Goal: Task Accomplishment & Management: Manage account settings

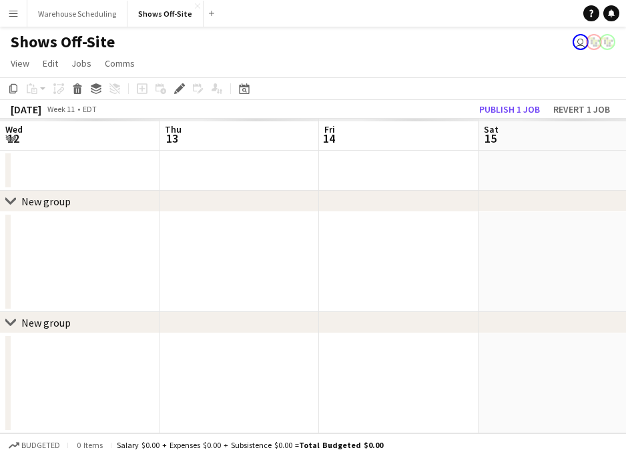
scroll to position [0, 459]
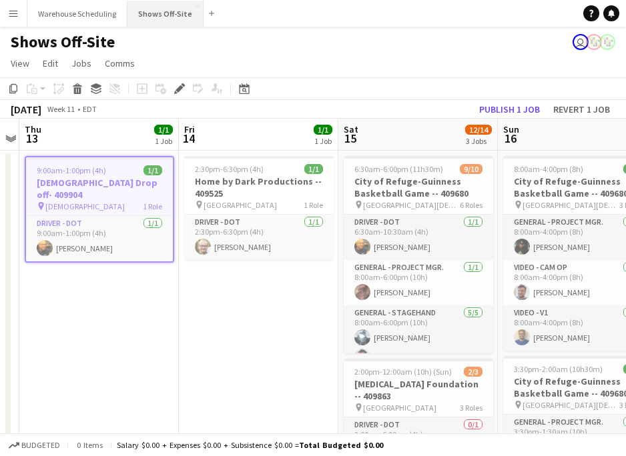
click at [156, 17] on button "Shows Off-Site Close" at bounding box center [165, 14] width 76 height 26
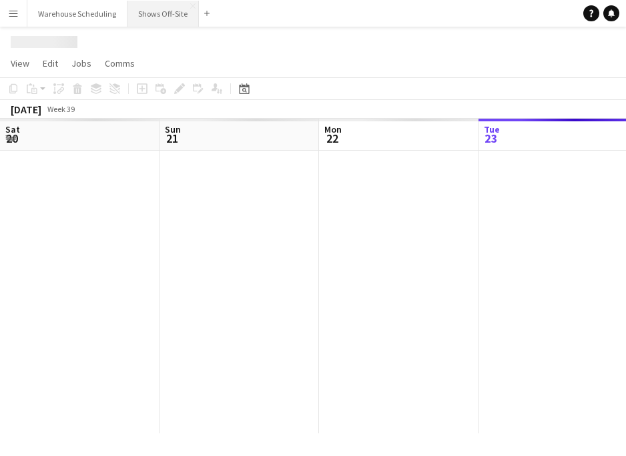
scroll to position [0, 319]
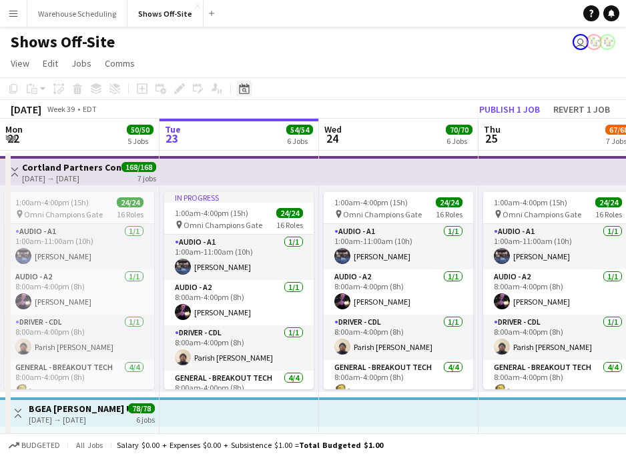
click at [243, 89] on icon at bounding box center [244, 90] width 5 height 5
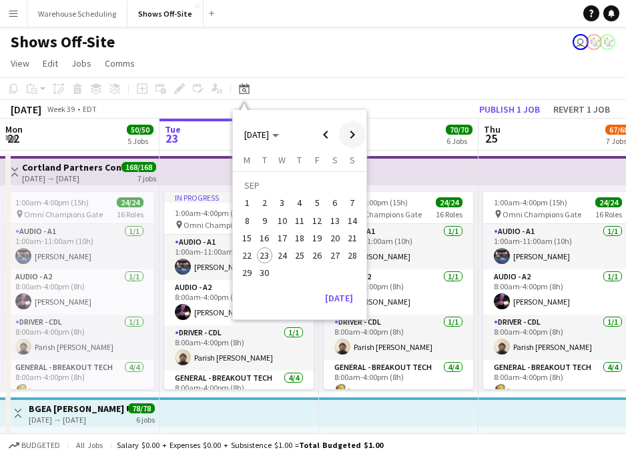
click at [351, 139] on span "Next month" at bounding box center [352, 134] width 27 height 27
click at [247, 219] on span "6" at bounding box center [247, 221] width 16 height 16
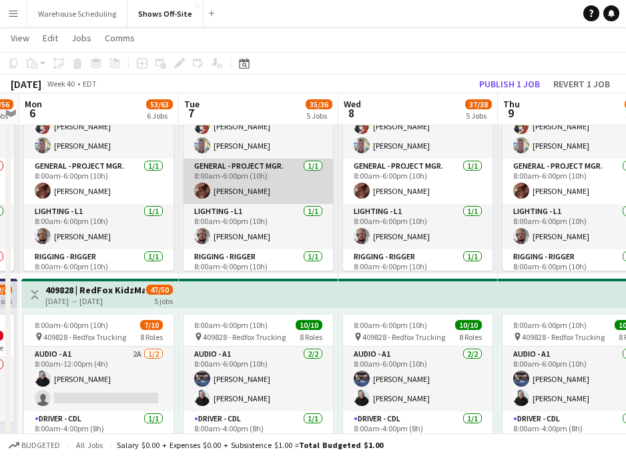
scroll to position [141, 0]
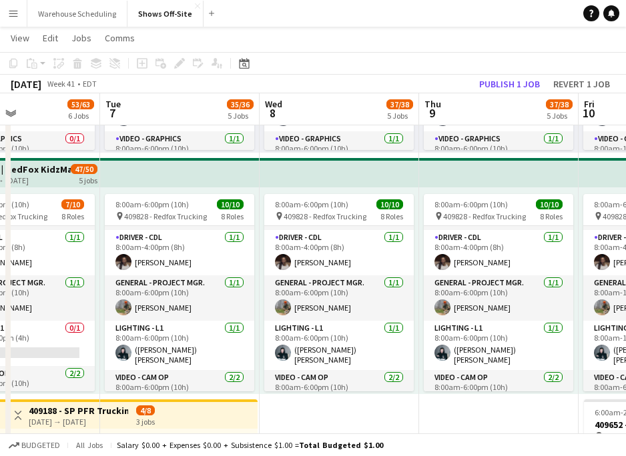
click at [17, 8] on app-icon "Menu" at bounding box center [13, 13] width 11 height 11
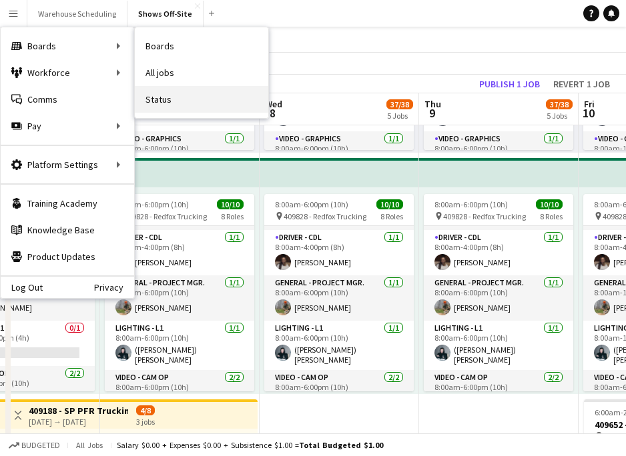
click at [177, 91] on link "Status" at bounding box center [201, 99] width 133 height 27
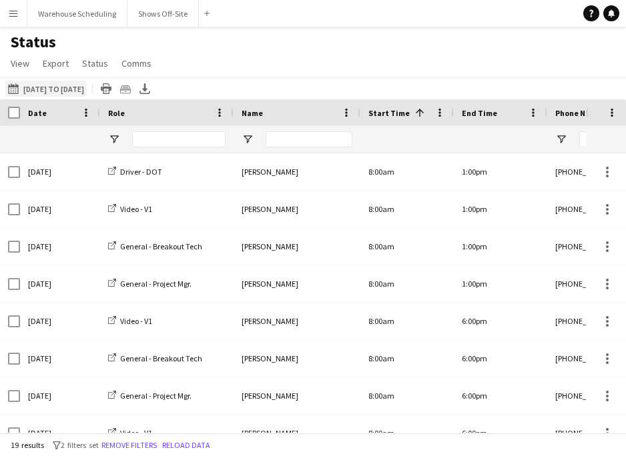
click at [69, 82] on button "09-23-2025 to 09-29-2025 09-28-2025 to 10-03-2025" at bounding box center [45, 89] width 81 height 16
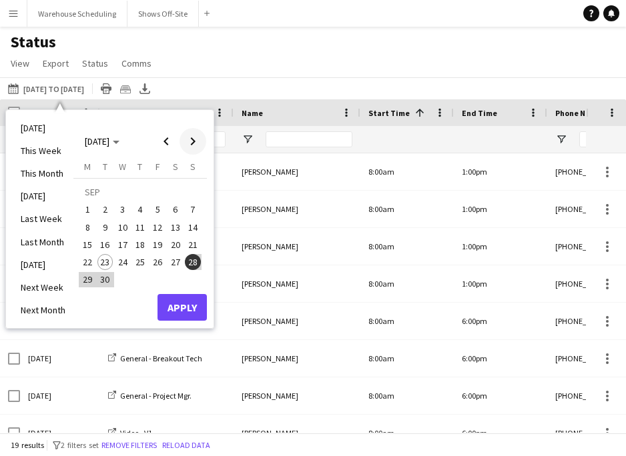
click at [189, 144] on span "Next month" at bounding box center [192, 141] width 27 height 27
click at [107, 225] on span "7" at bounding box center [105, 227] width 16 height 16
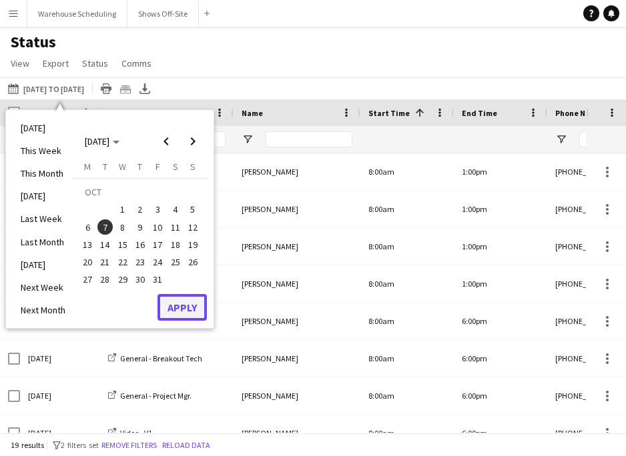
click at [189, 310] on button "Apply" at bounding box center [181, 307] width 49 height 27
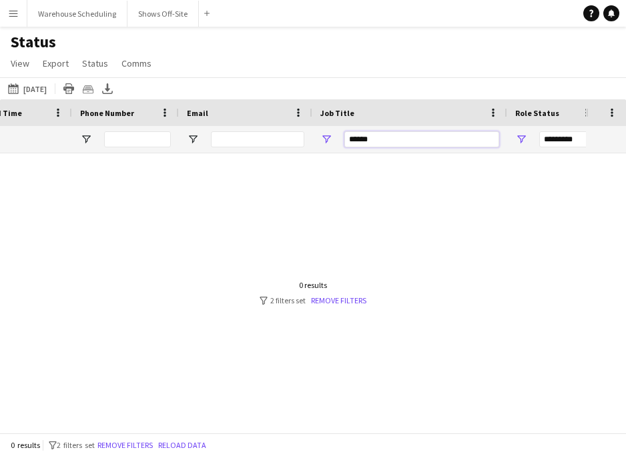
drag, startPoint x: 384, startPoint y: 141, endPoint x: 321, endPoint y: 141, distance: 62.7
click at [320, 141] on div "******" at bounding box center [409, 139] width 195 height 27
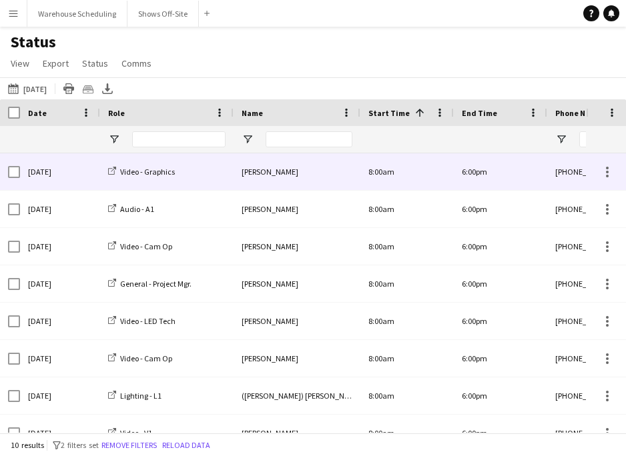
type input "******"
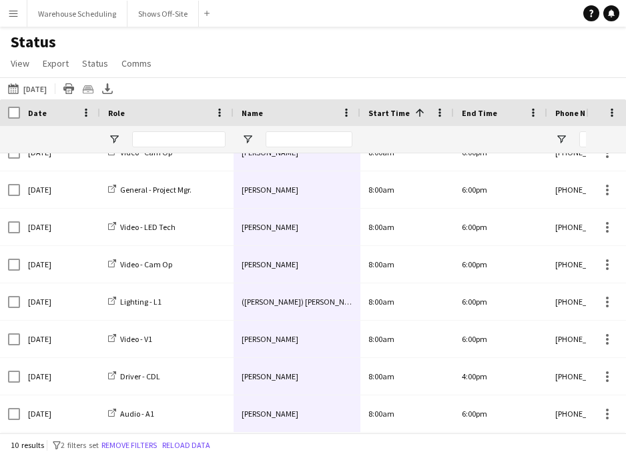
drag, startPoint x: 310, startPoint y: 164, endPoint x: 317, endPoint y: 422, distance: 257.6
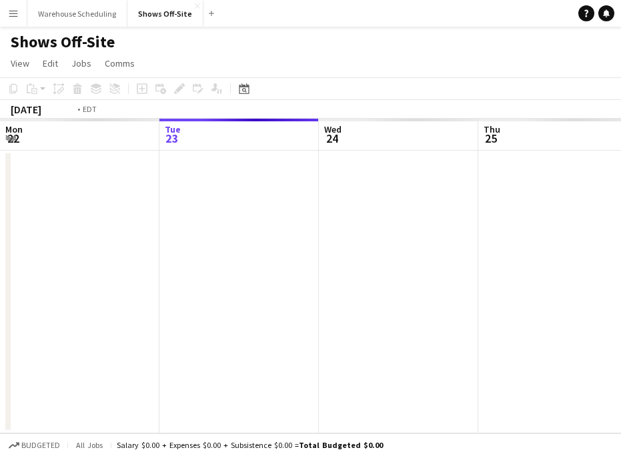
scroll to position [0, 459]
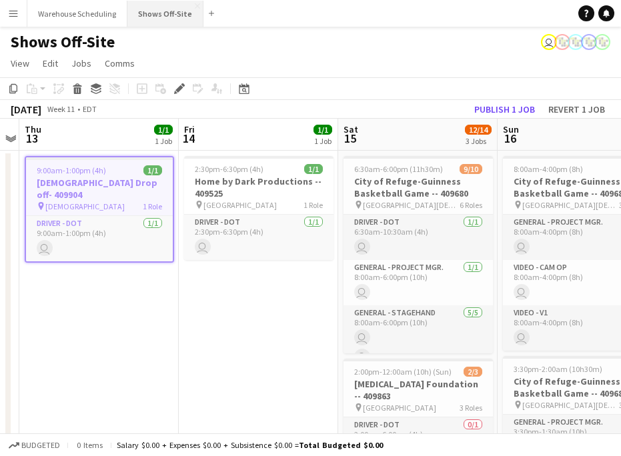
click at [163, 15] on button "Shows Off-Site Close" at bounding box center [165, 14] width 76 height 26
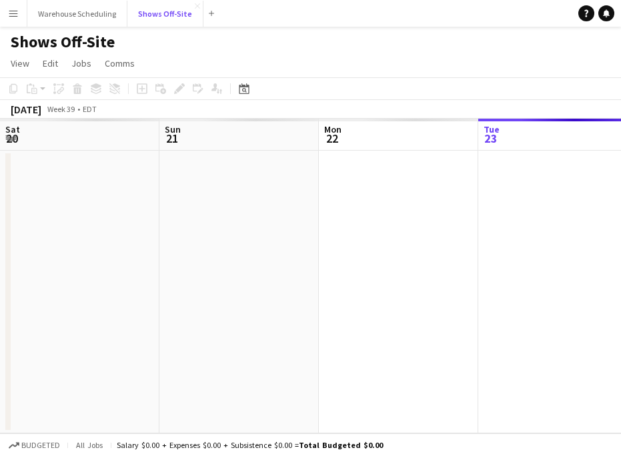
scroll to position [0, 319]
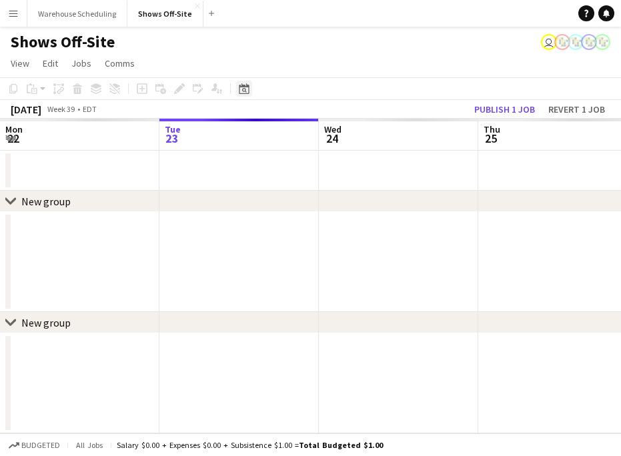
click at [242, 91] on icon "Date picker" at bounding box center [244, 88] width 11 height 11
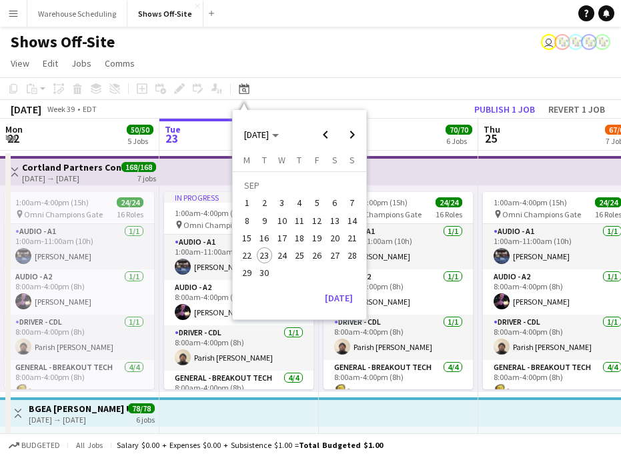
click at [332, 261] on span "27" at bounding box center [335, 255] width 16 height 16
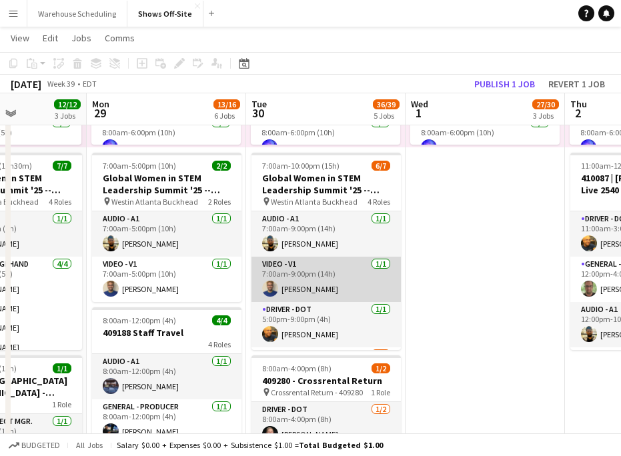
scroll to position [101, 0]
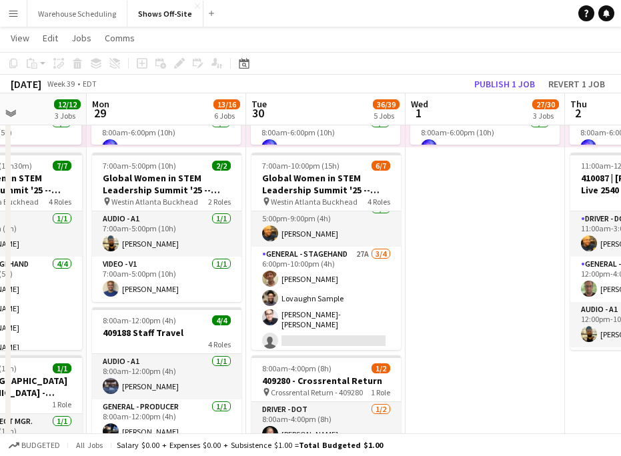
click at [356, 277] on app-card-role "General - Stagehand 27A [DATE] 6:00pm-10:00pm (4h) [PERSON_NAME] Sample [PERSON…" at bounding box center [325, 300] width 149 height 107
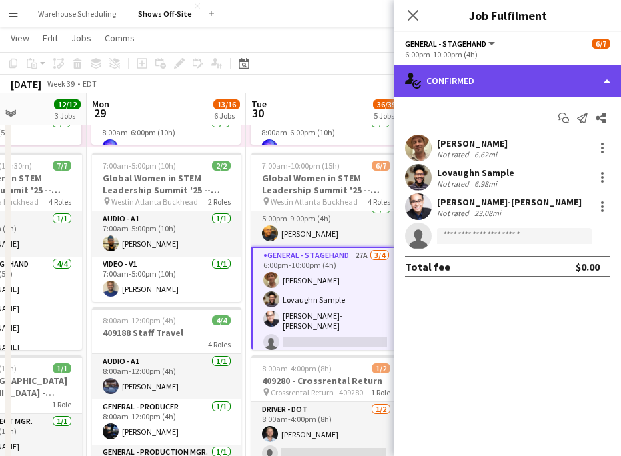
click at [524, 94] on div "single-neutral-actions-check-2 Confirmed" at bounding box center [507, 81] width 227 height 32
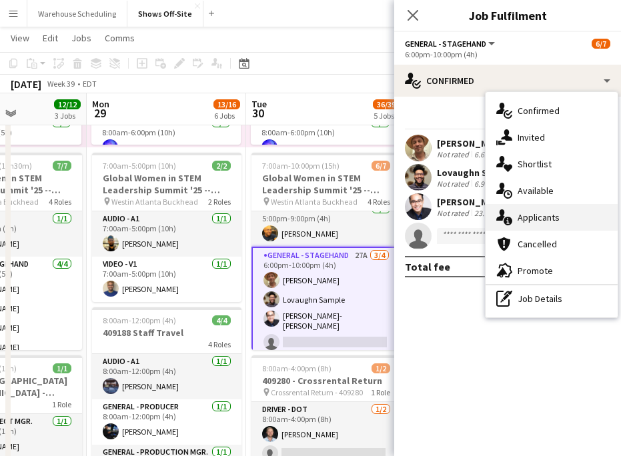
click at [551, 207] on div "single-neutral-actions-information Applicants" at bounding box center [552, 217] width 132 height 27
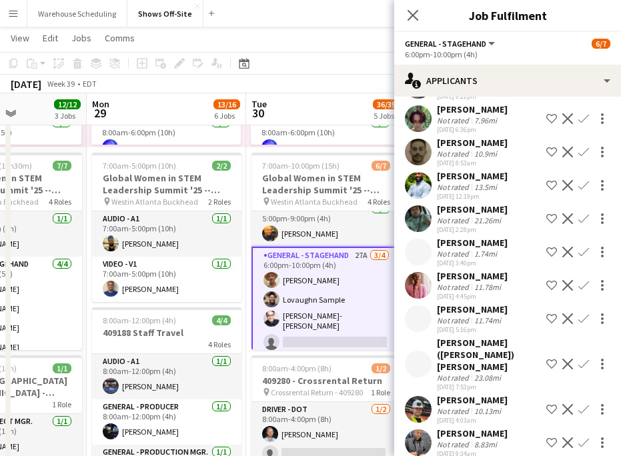
scroll to position [606, 0]
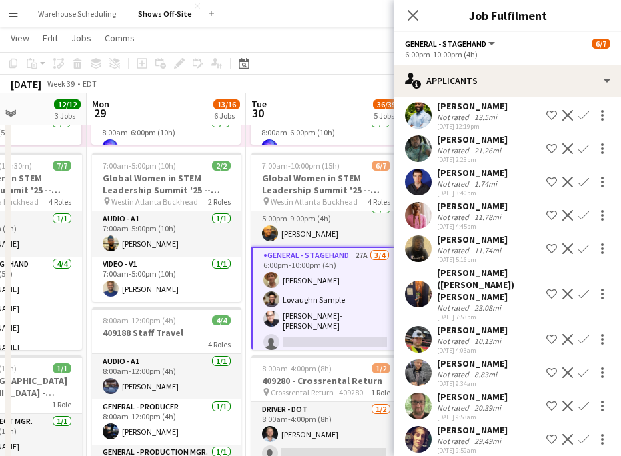
click at [589, 398] on button "Confirm" at bounding box center [584, 406] width 16 height 16
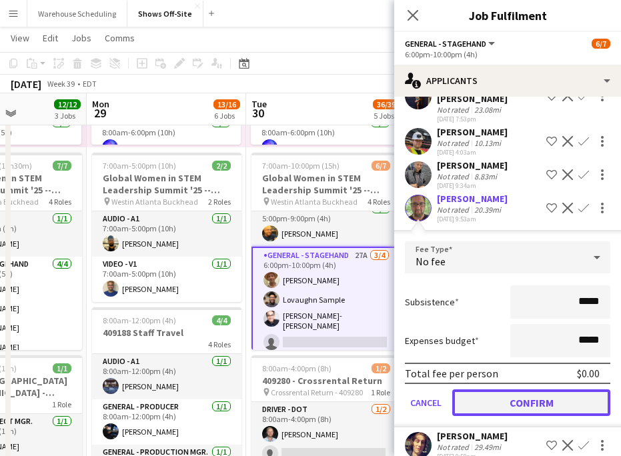
click at [588, 396] on button "Confirm" at bounding box center [531, 403] width 158 height 27
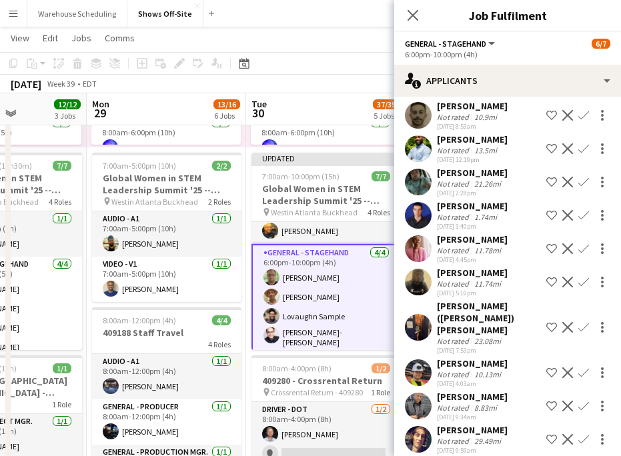
scroll to position [0, 0]
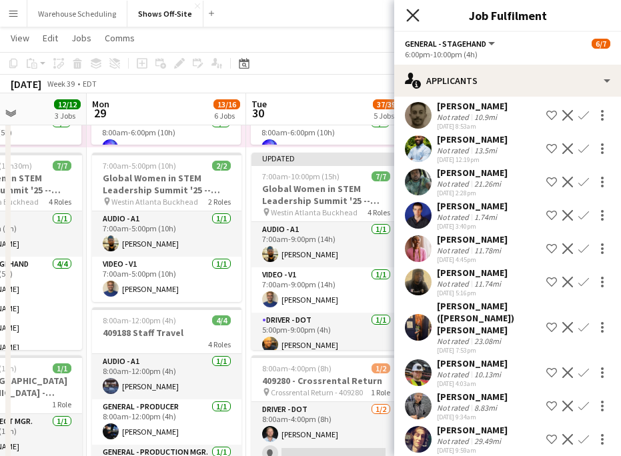
click at [410, 13] on icon at bounding box center [412, 15] width 13 height 13
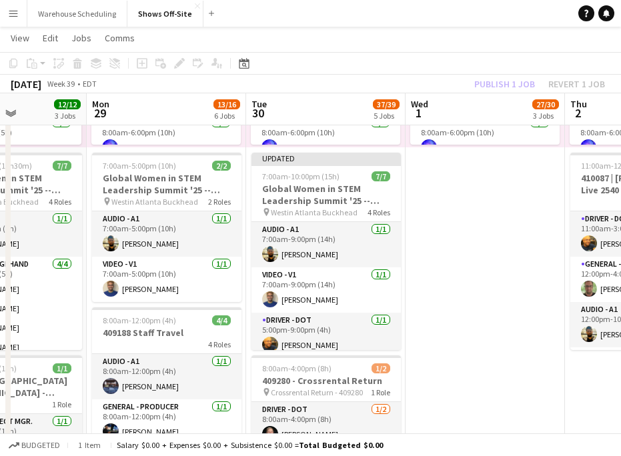
click at [492, 74] on app-toolbar "Copy Paste Paste Command V Paste with crew Command Shift V Paste linked Job [GE…" at bounding box center [310, 63] width 621 height 23
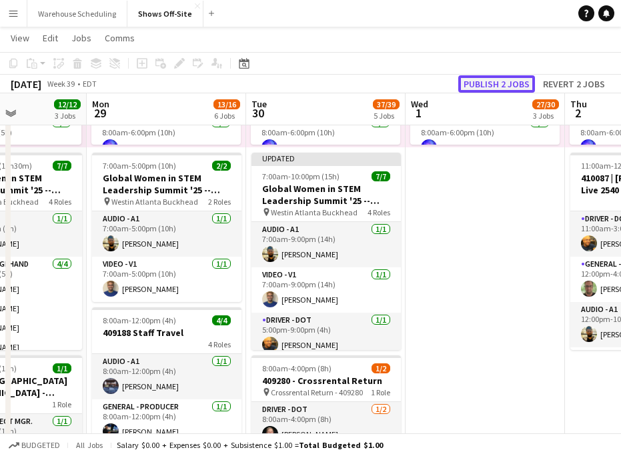
click at [496, 79] on button "Publish 2 jobs" at bounding box center [496, 83] width 77 height 17
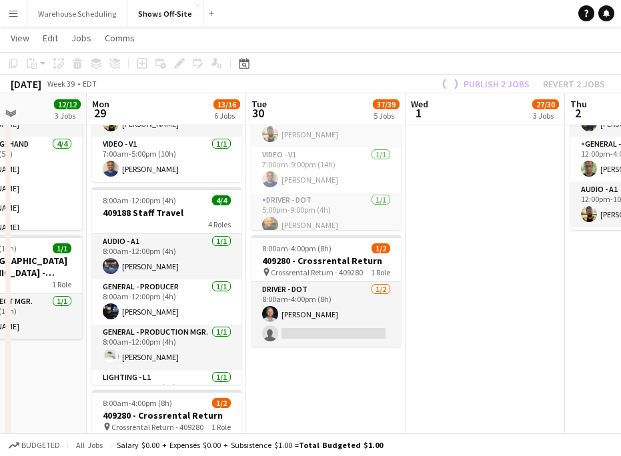
scroll to position [886, 0]
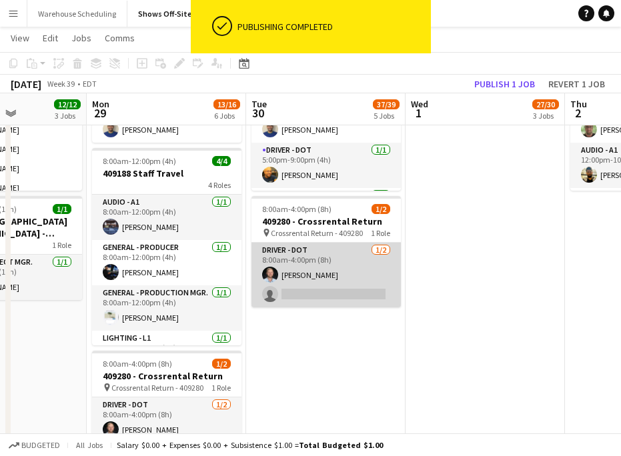
click at [346, 284] on app-card-role "Driver - DOT [DATE] 8:00am-4:00pm (8h) [PERSON_NAME] single-neutral-actions" at bounding box center [325, 275] width 149 height 65
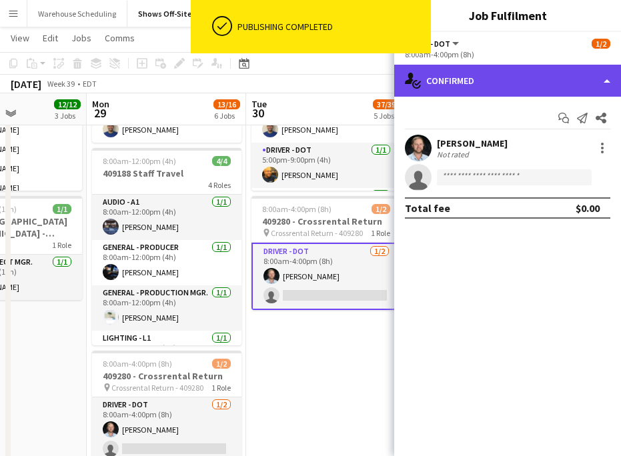
click at [496, 84] on div "single-neutral-actions-check-2 Confirmed" at bounding box center [507, 81] width 227 height 32
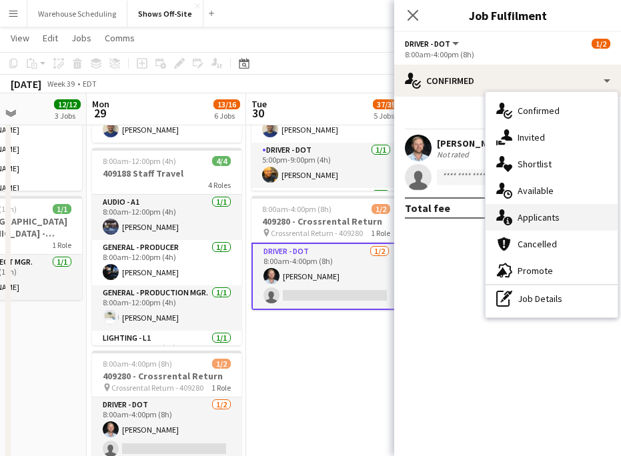
click at [524, 222] on span "Applicants" at bounding box center [539, 217] width 42 height 12
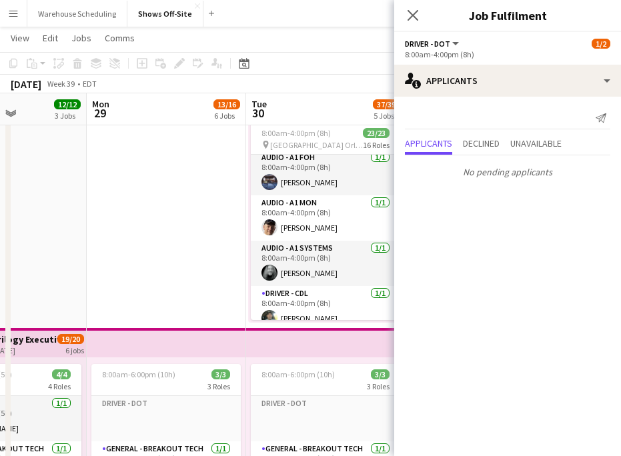
scroll to position [0, 0]
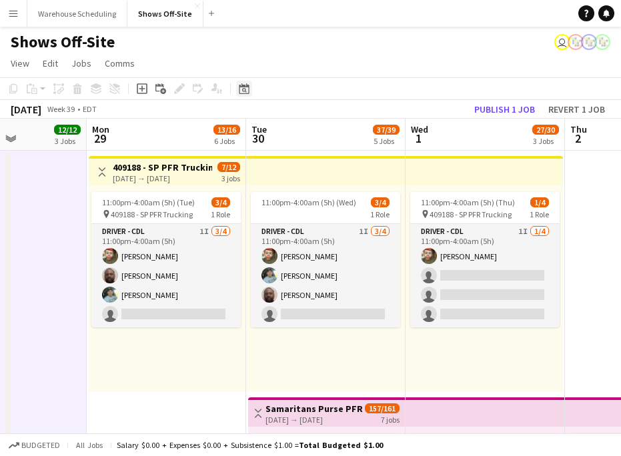
click at [251, 89] on div "Date picker" at bounding box center [244, 89] width 16 height 16
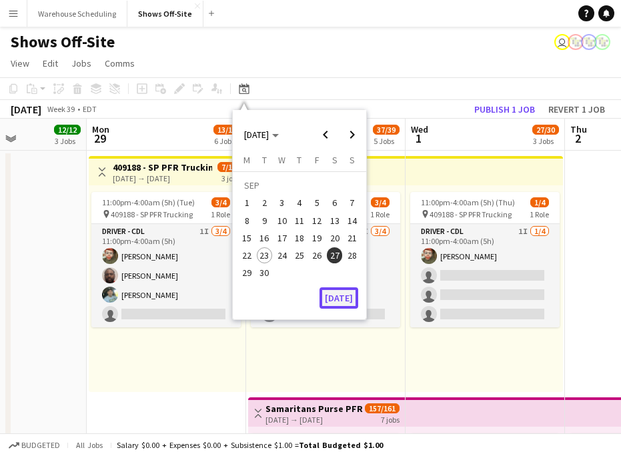
click at [342, 296] on button "[DATE]" at bounding box center [339, 297] width 39 height 21
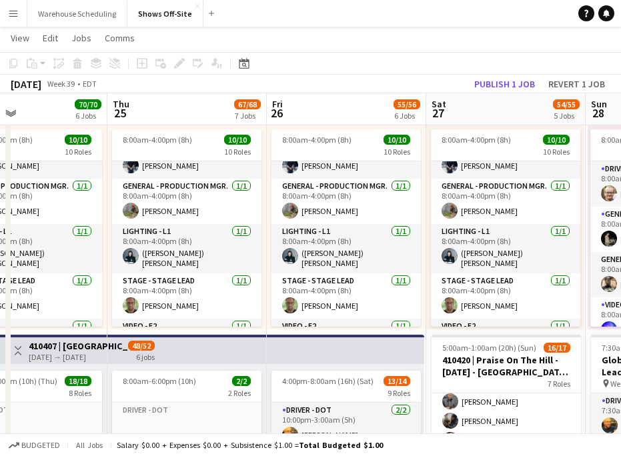
scroll to position [171, 0]
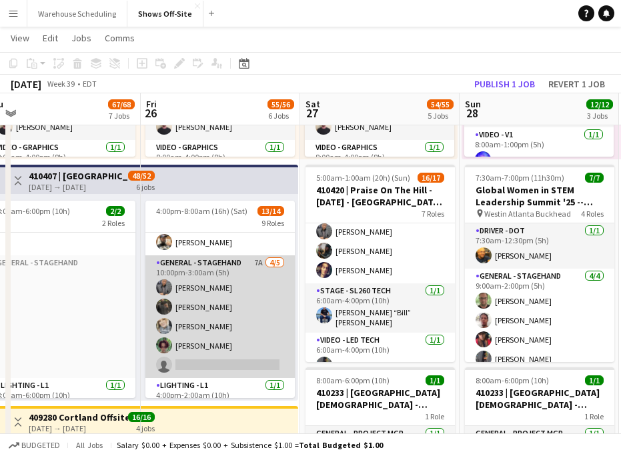
click at [235, 294] on app-card-role "General - Stagehand 7A [DATE] 10:00pm-3:00am (5h) [PERSON_NAME] [PERSON_NAME] […" at bounding box center [219, 316] width 149 height 123
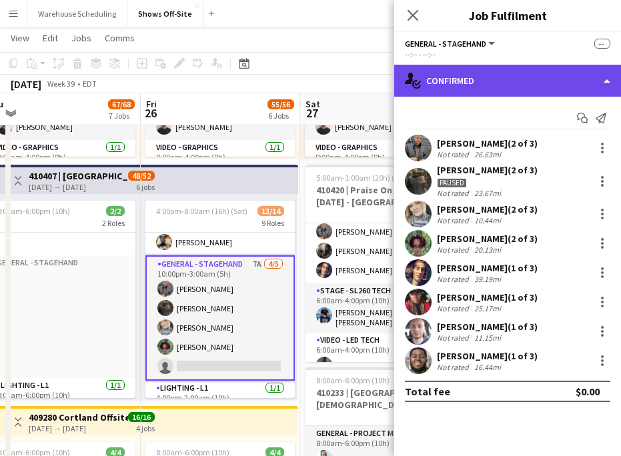
click at [474, 75] on div "single-neutral-actions-check-2 Confirmed" at bounding box center [507, 81] width 227 height 32
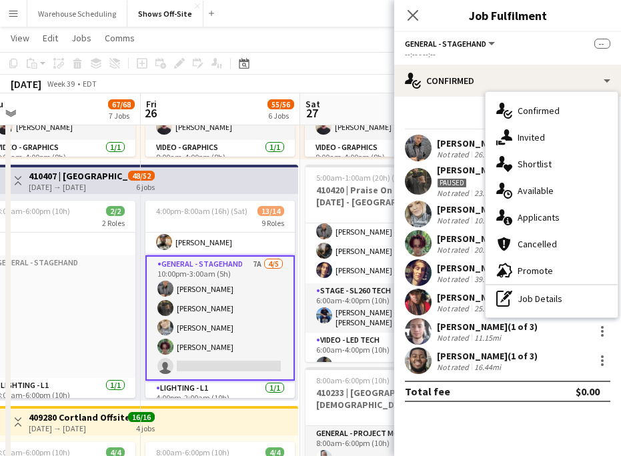
click at [224, 267] on app-card-role "General - Stagehand 7A [DATE] 10:00pm-3:00am (5h) [PERSON_NAME] [PERSON_NAME] […" at bounding box center [219, 317] width 149 height 125
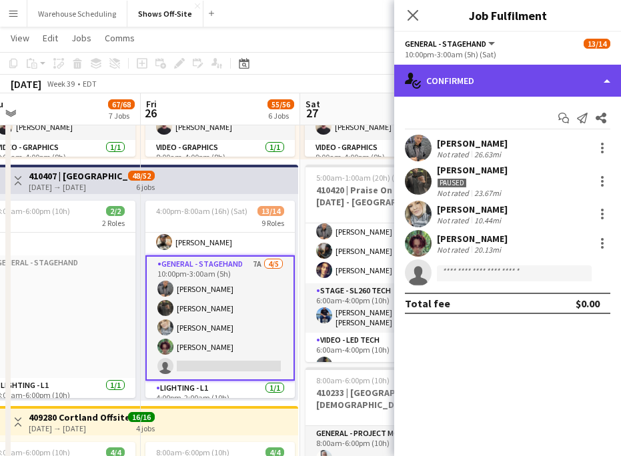
click at [480, 71] on div "single-neutral-actions-check-2 Confirmed" at bounding box center [507, 81] width 227 height 32
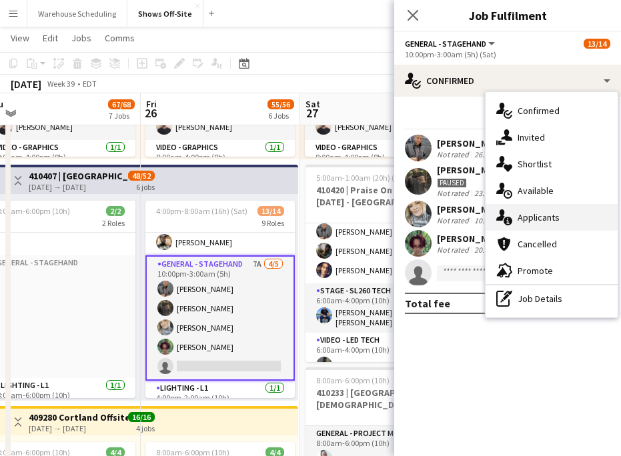
click at [540, 213] on span "Applicants" at bounding box center [539, 217] width 42 height 12
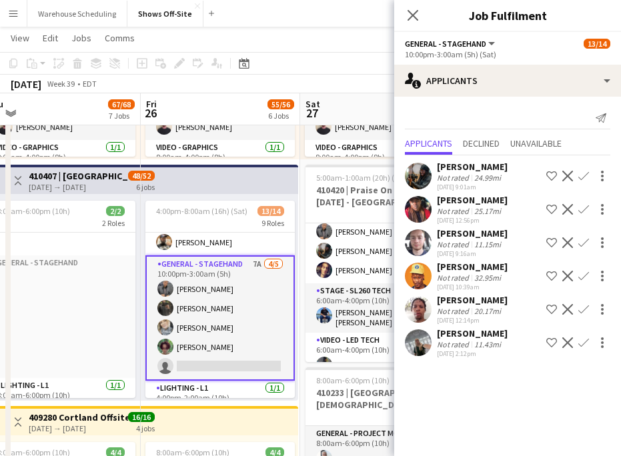
click at [589, 171] on button "Confirm" at bounding box center [584, 176] width 16 height 16
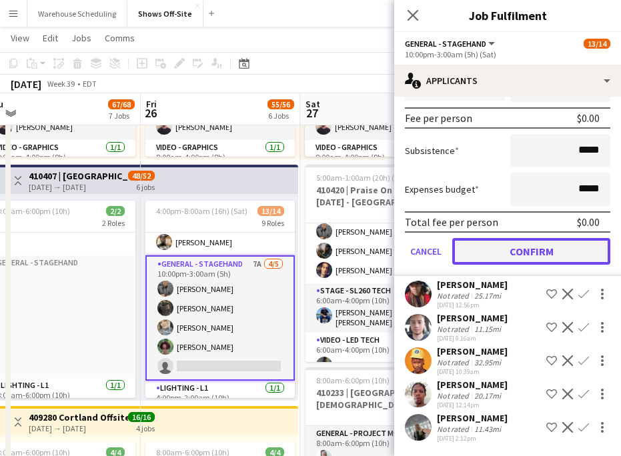
click at [524, 246] on button "Confirm" at bounding box center [531, 251] width 158 height 27
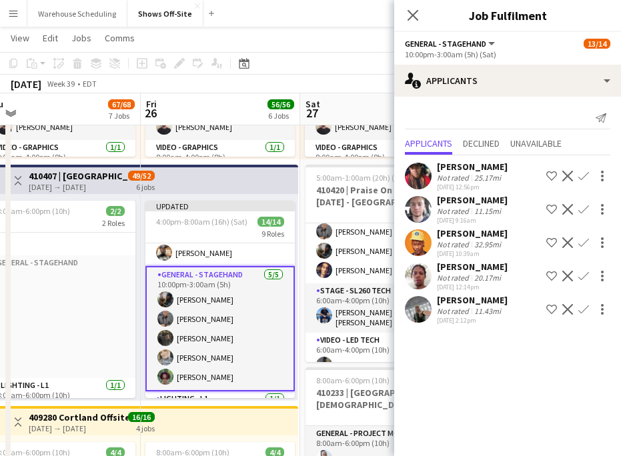
click at [412, 13] on icon "Close pop-in" at bounding box center [413, 15] width 11 height 11
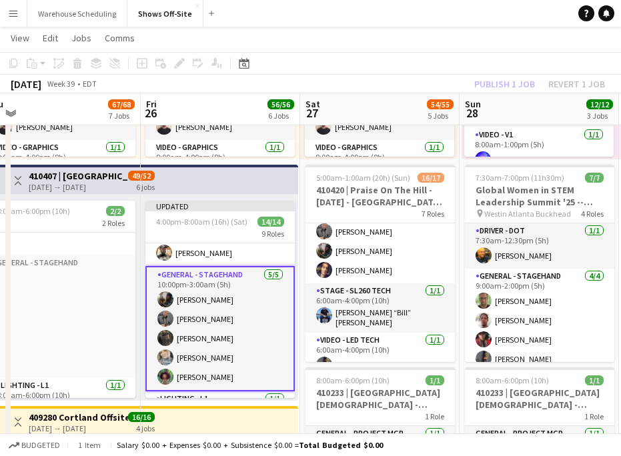
click at [490, 86] on div "Publish 1 job Revert 1 job" at bounding box center [539, 83] width 163 height 17
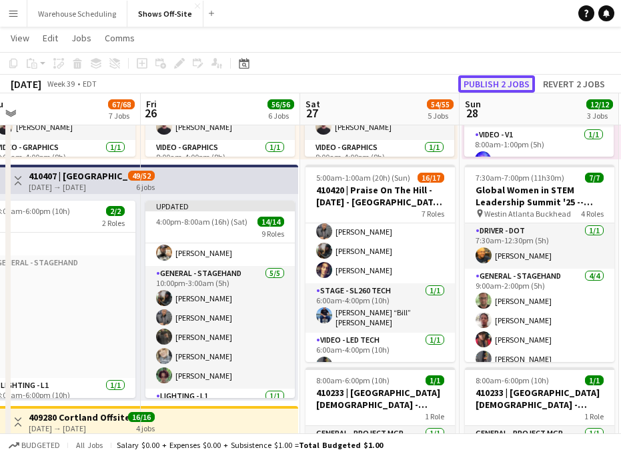
click at [491, 85] on button "Publish 2 jobs" at bounding box center [496, 83] width 77 height 17
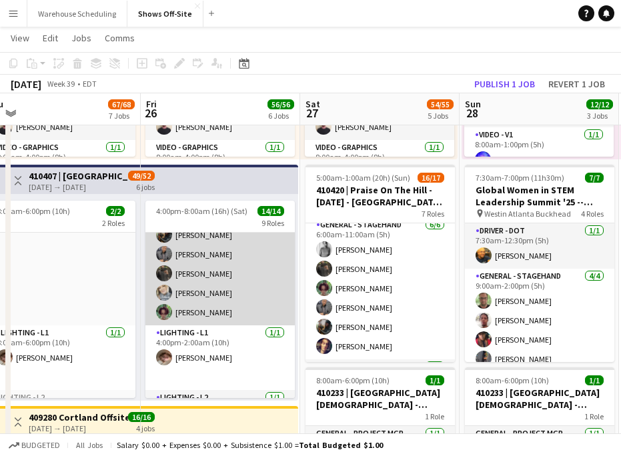
scroll to position [248, 0]
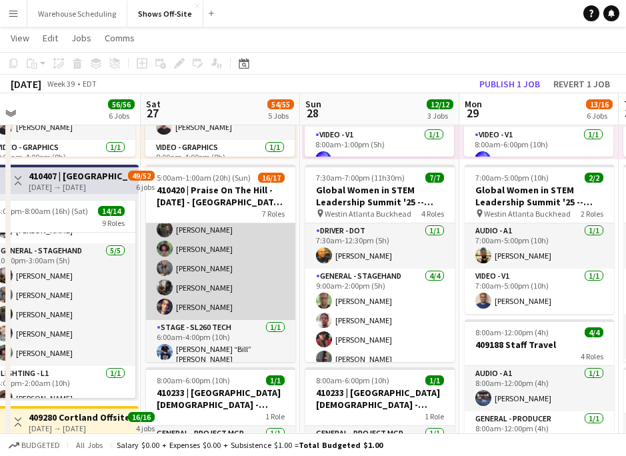
click at [255, 282] on app-card-role "General - Stagehand [DATE] 6:00am-11:00am (5h) [PERSON_NAME] [PERSON_NAME] [PER…" at bounding box center [220, 249] width 149 height 142
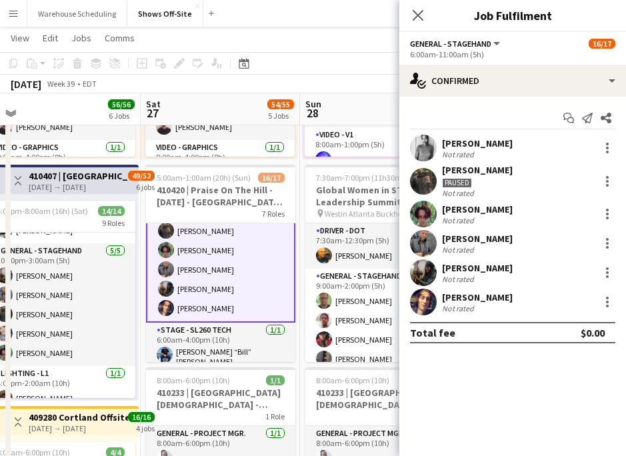
scroll to position [92, 0]
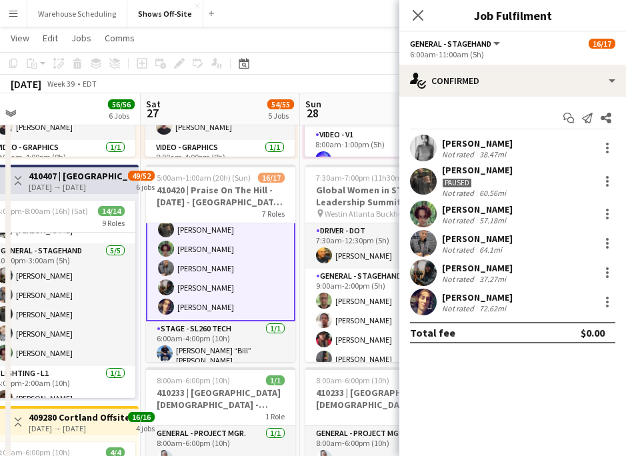
click at [432, 173] on app-user-avatar at bounding box center [423, 181] width 27 height 27
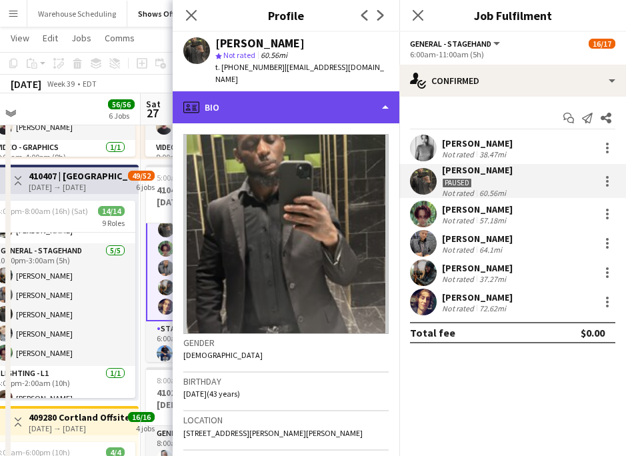
click at [337, 110] on div "profile Bio" at bounding box center [286, 107] width 227 height 32
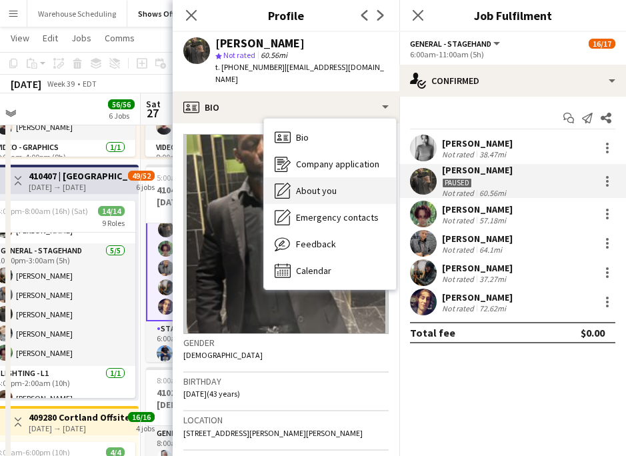
click at [346, 177] on div "About you About you" at bounding box center [330, 190] width 132 height 27
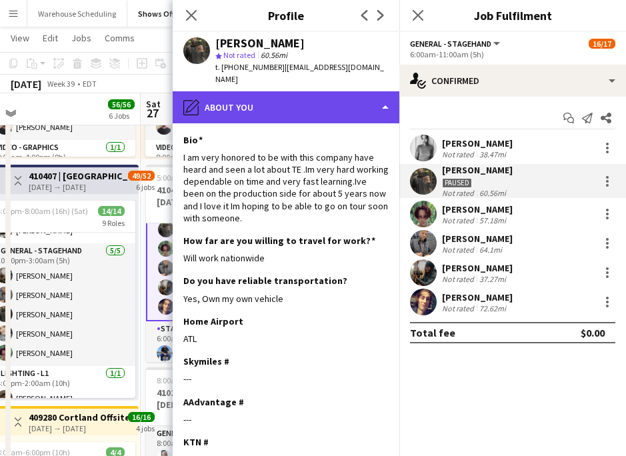
click at [302, 92] on div "pencil4 About you" at bounding box center [286, 107] width 227 height 32
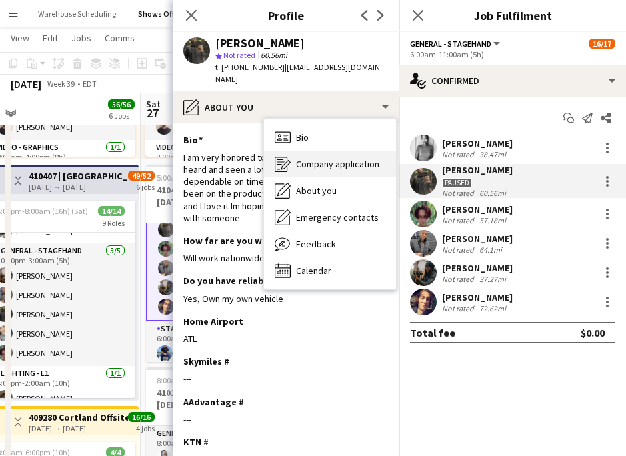
click at [330, 158] on span "Company application" at bounding box center [337, 164] width 83 height 12
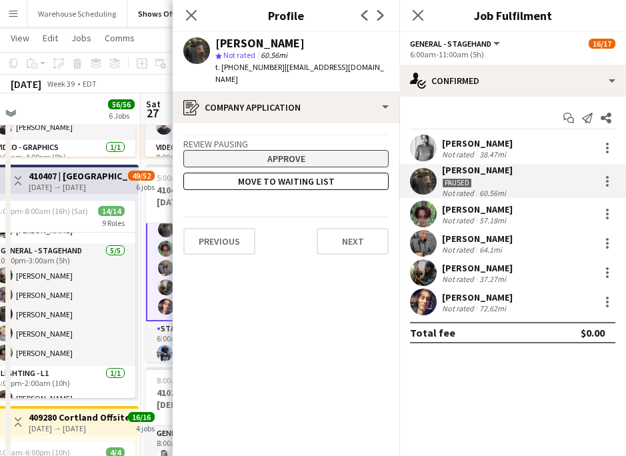
click at [275, 150] on button "Approve" at bounding box center [285, 158] width 205 height 17
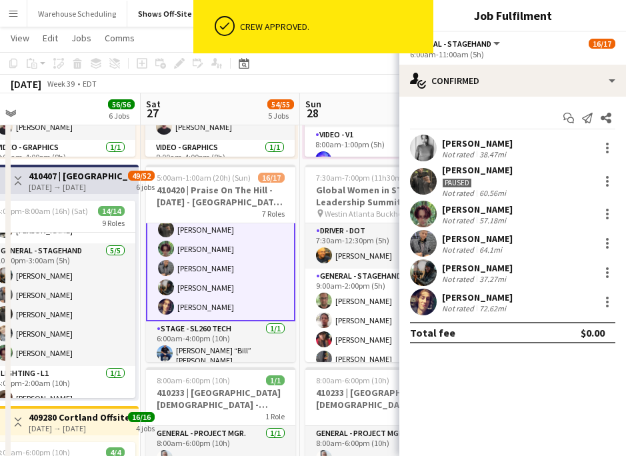
click at [460, 25] on div "Close pop-in Job Fulfilment" at bounding box center [513, 16] width 227 height 32
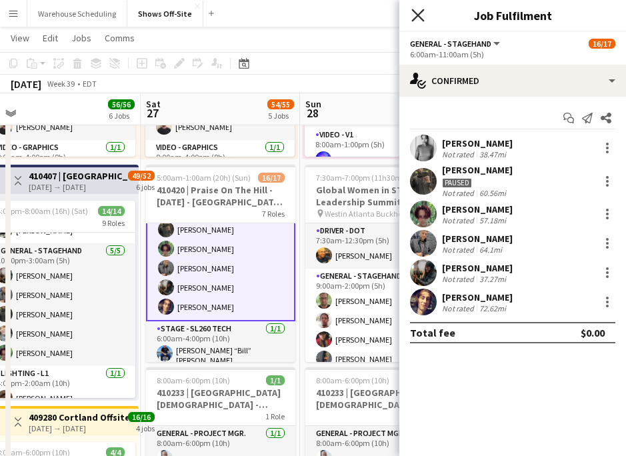
click at [417, 16] on icon at bounding box center [418, 15] width 13 height 13
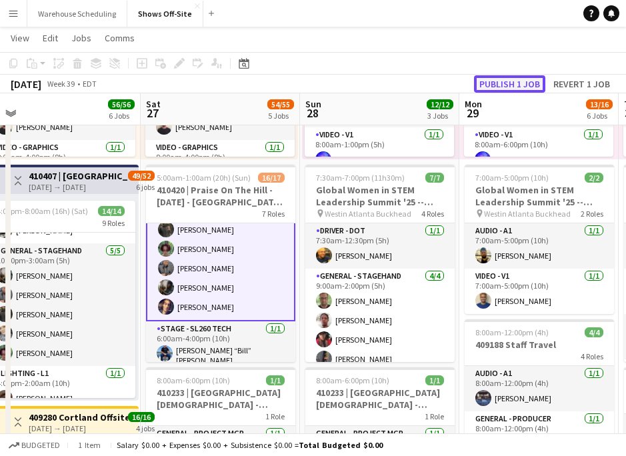
click at [510, 79] on button "Publish 1 job" at bounding box center [509, 83] width 71 height 17
click at [236, 241] on app-card-role "General - Stagehand [DATE] 6:00am-11:00am (5h) [PERSON_NAME] [PERSON_NAME] [PER…" at bounding box center [220, 249] width 149 height 145
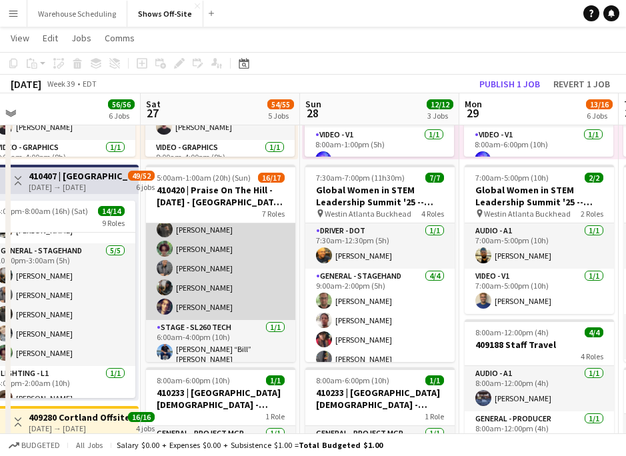
click at [236, 241] on app-card-role "General - Stagehand [DATE] 6:00am-11:00am (5h) [PERSON_NAME] [PERSON_NAME] [PER…" at bounding box center [220, 249] width 149 height 142
